Goal: Register for event/course

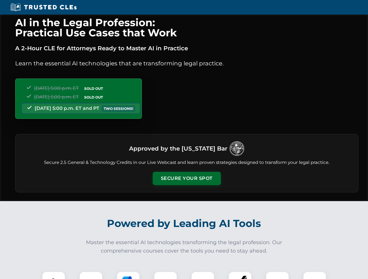
click at [186, 179] on button "Secure Your Spot" at bounding box center [187, 178] width 68 height 13
click at [54, 276] on img at bounding box center [53, 283] width 17 height 17
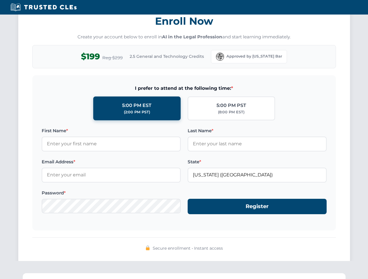
scroll to position [572, 0]
